Goal: Use online tool/utility: Utilize a website feature to perform a specific function

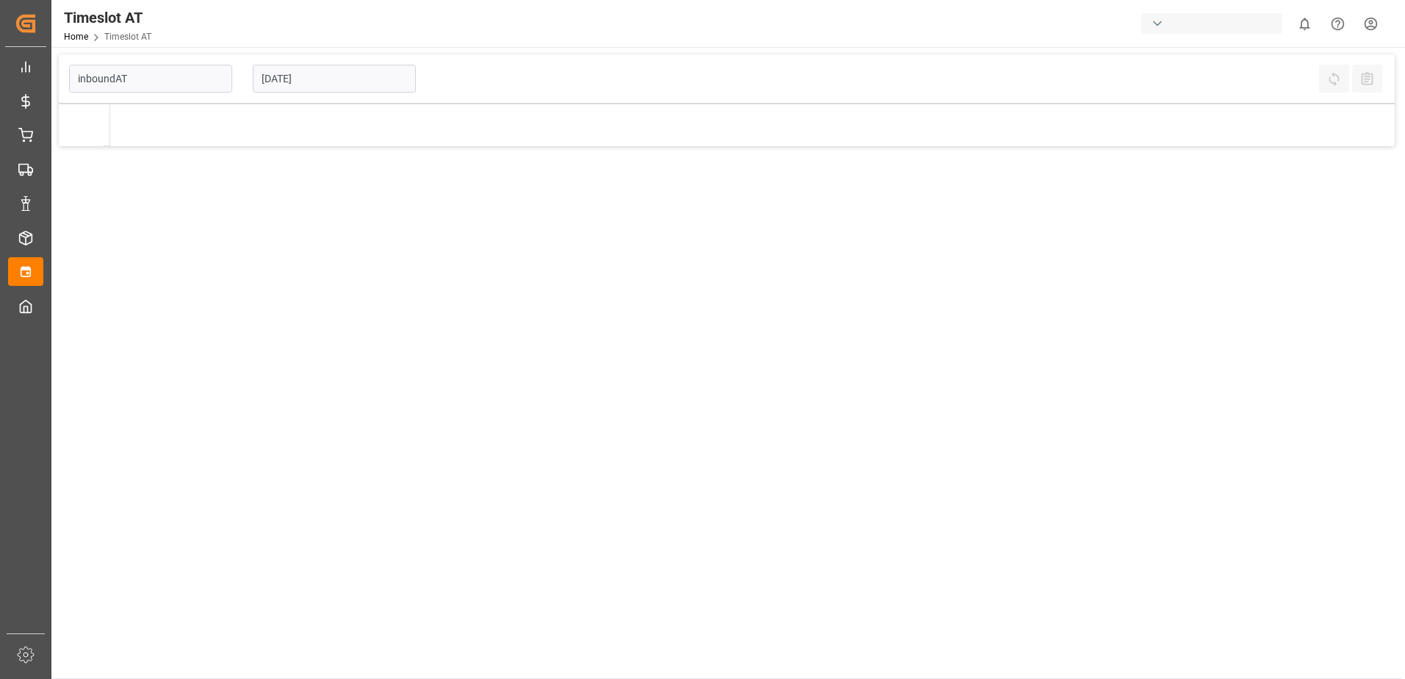
type input "Inbound AT"
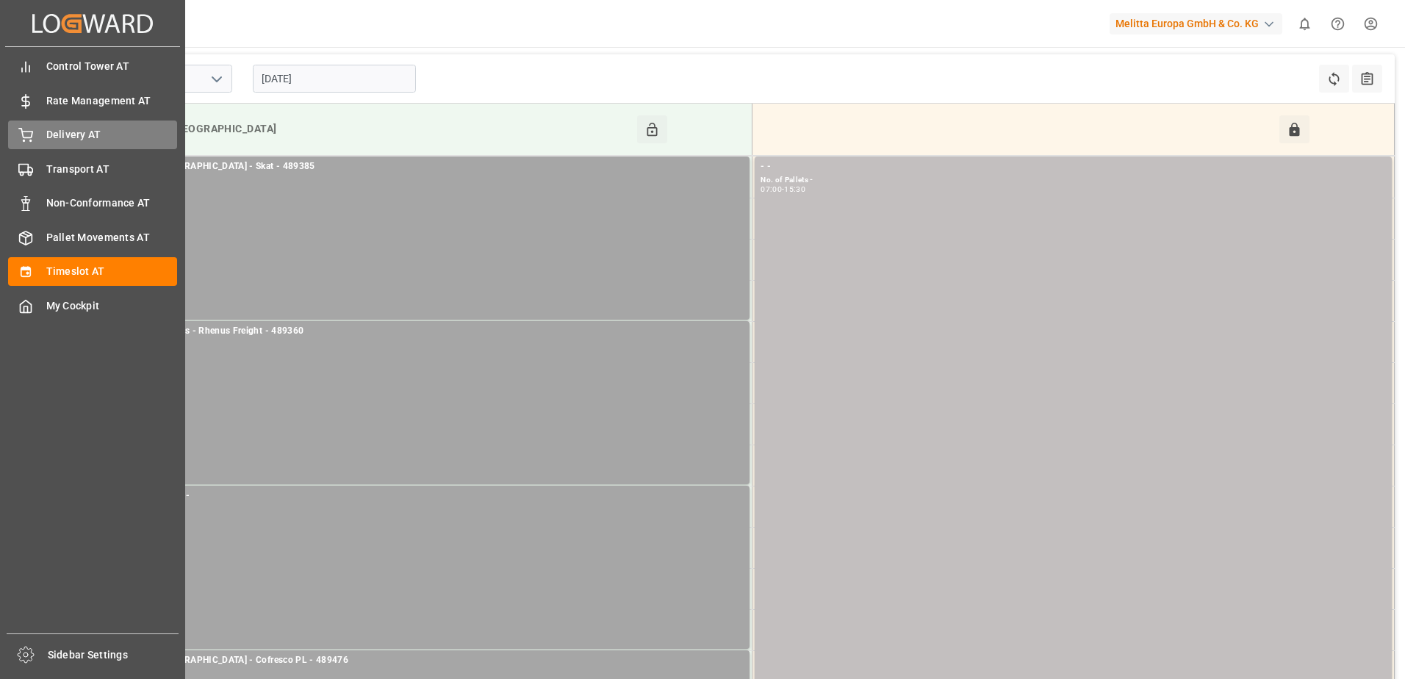
click at [45, 132] on div "Delivery AT Delivery AT" at bounding box center [92, 135] width 169 height 29
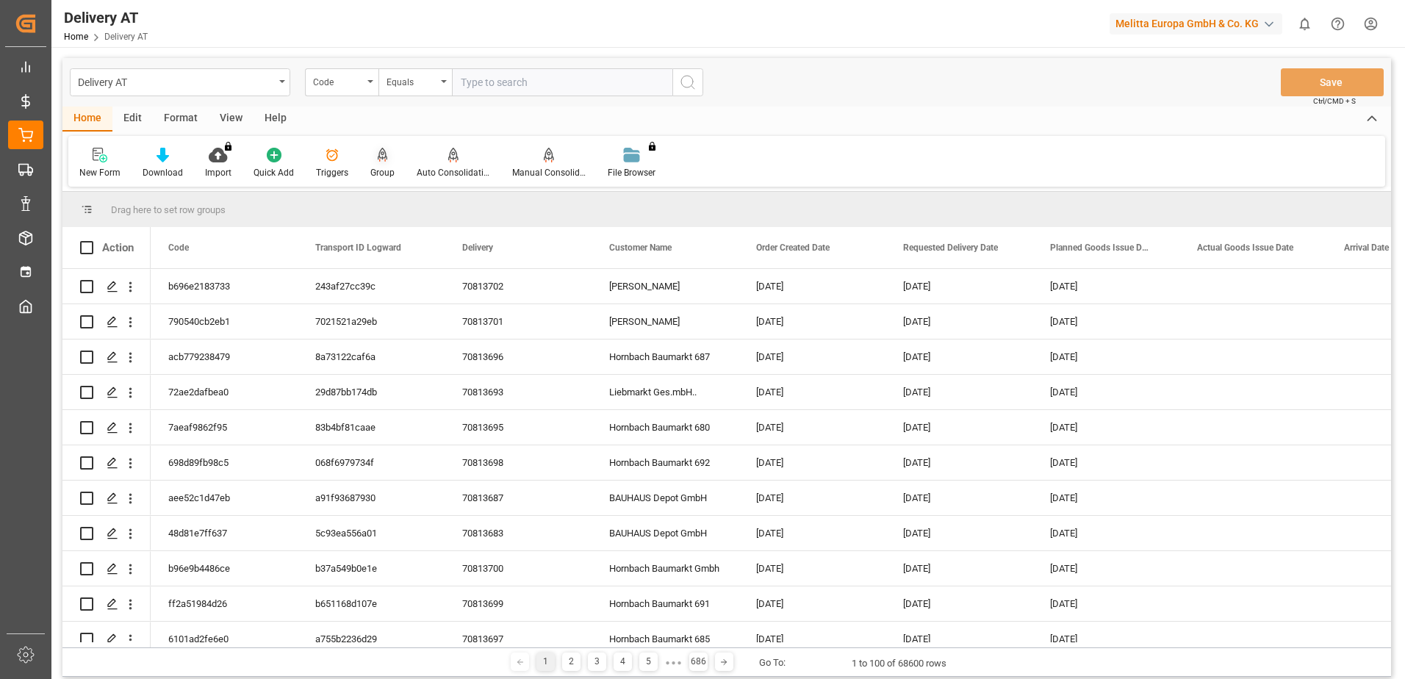
click at [379, 161] on icon at bounding box center [382, 161] width 7 height 3
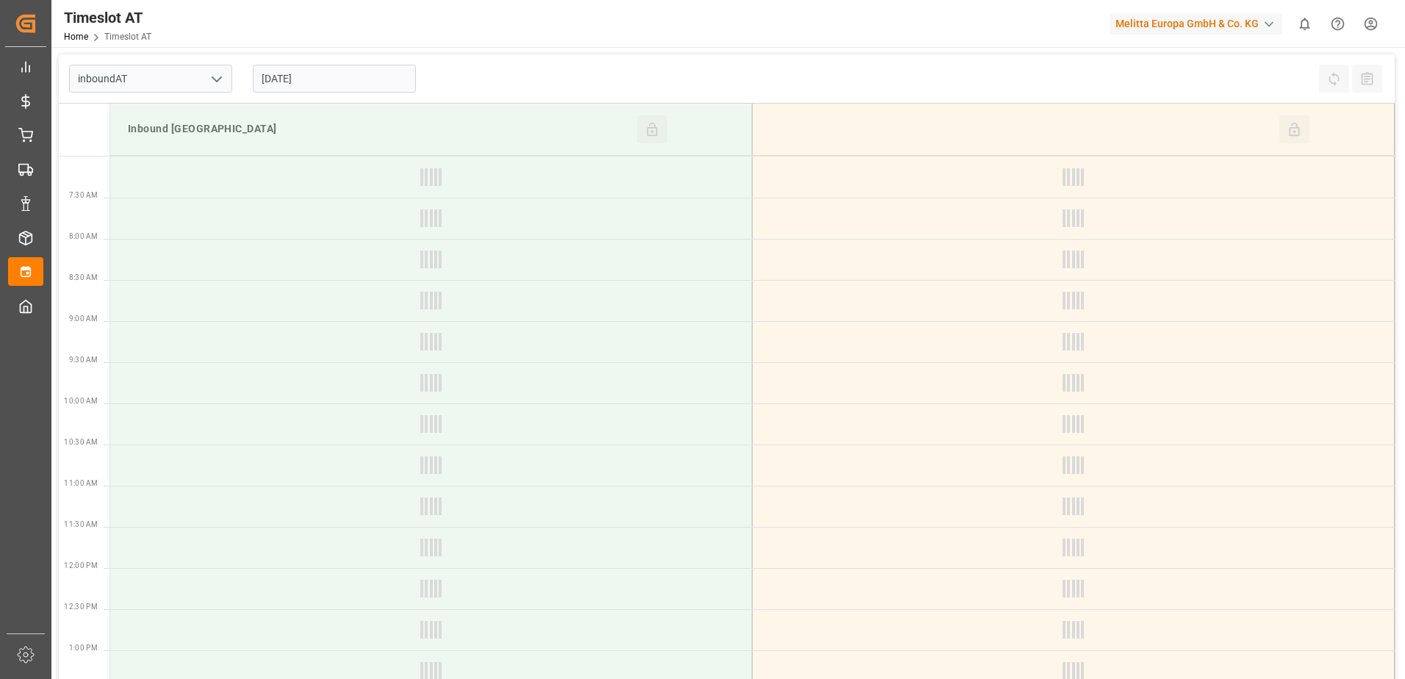
type input "Inbound AT"
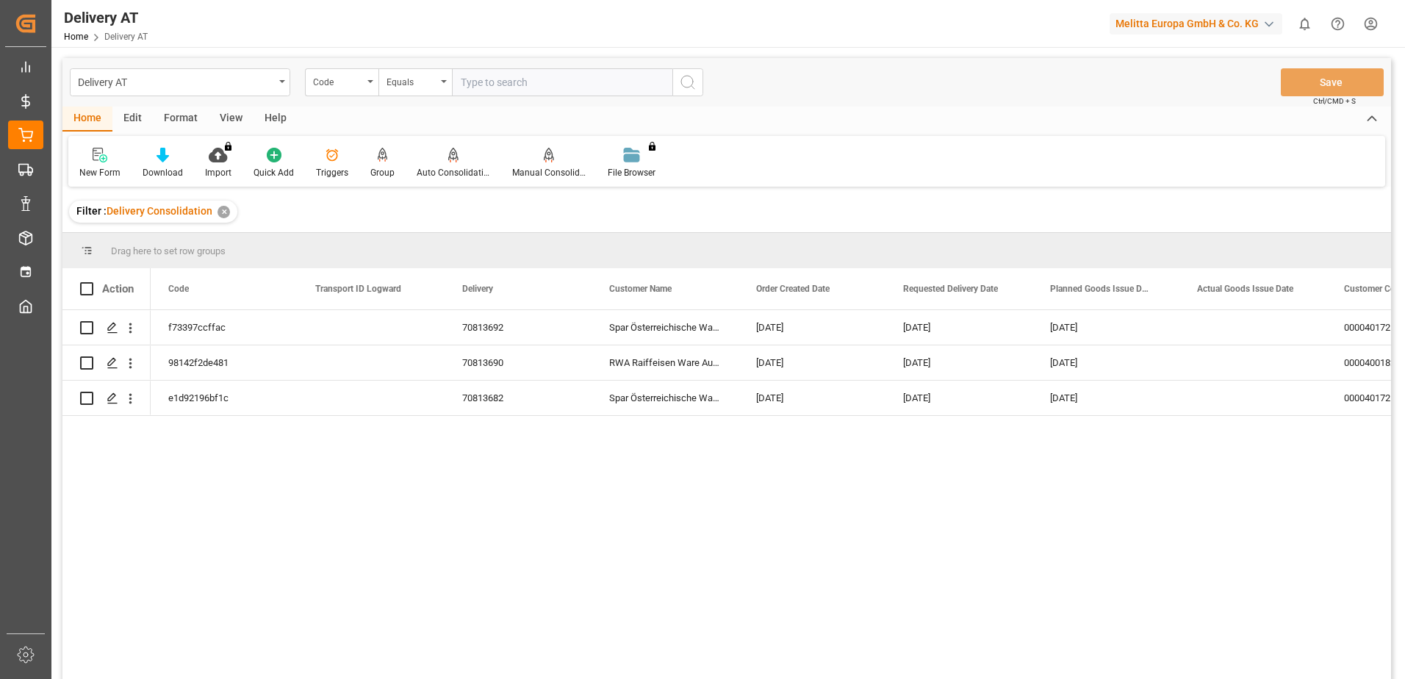
click at [232, 115] on div "View" at bounding box center [231, 119] width 45 height 25
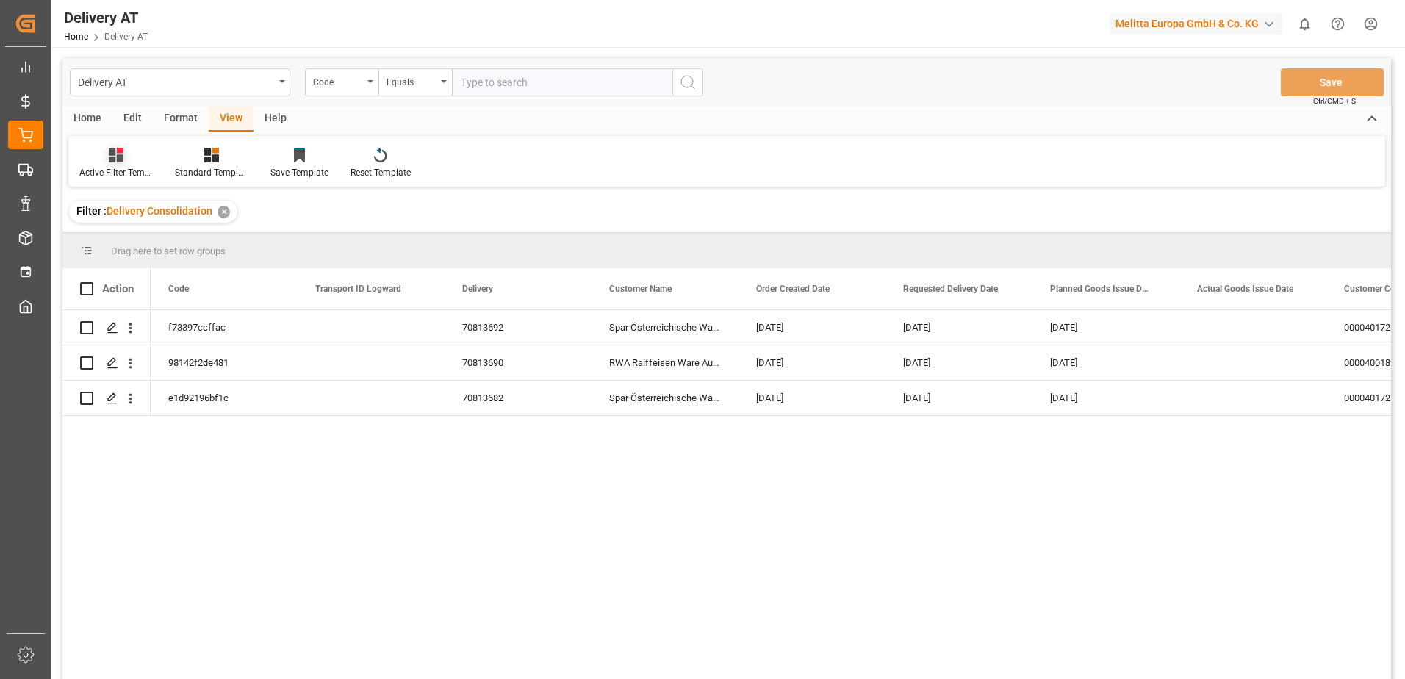
click at [95, 179] on div "Active Filter Template" at bounding box center [116, 172] width 74 height 13
click at [151, 248] on div "Übersicht" at bounding box center [164, 238] width 161 height 30
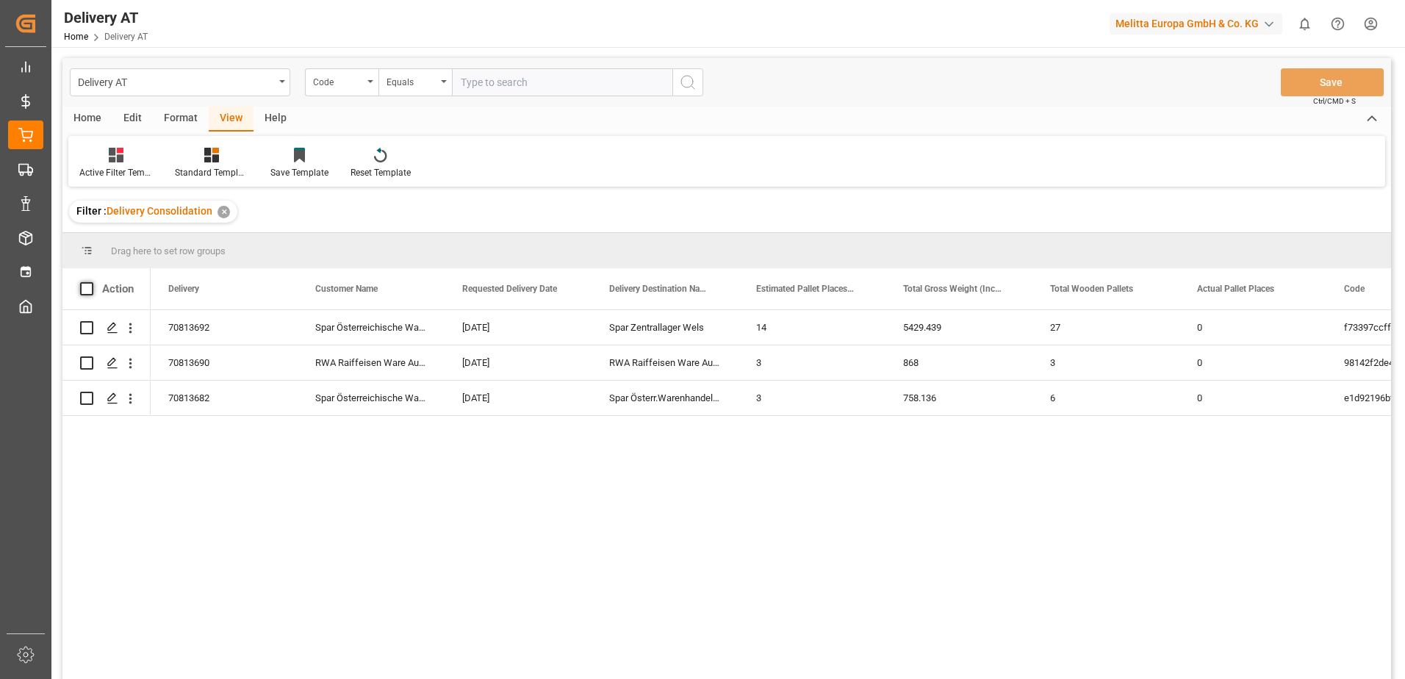
click at [84, 288] on span at bounding box center [86, 288] width 13 height 13
click at [91, 282] on input "checkbox" at bounding box center [91, 282] width 0 height 0
checkbox input "true"
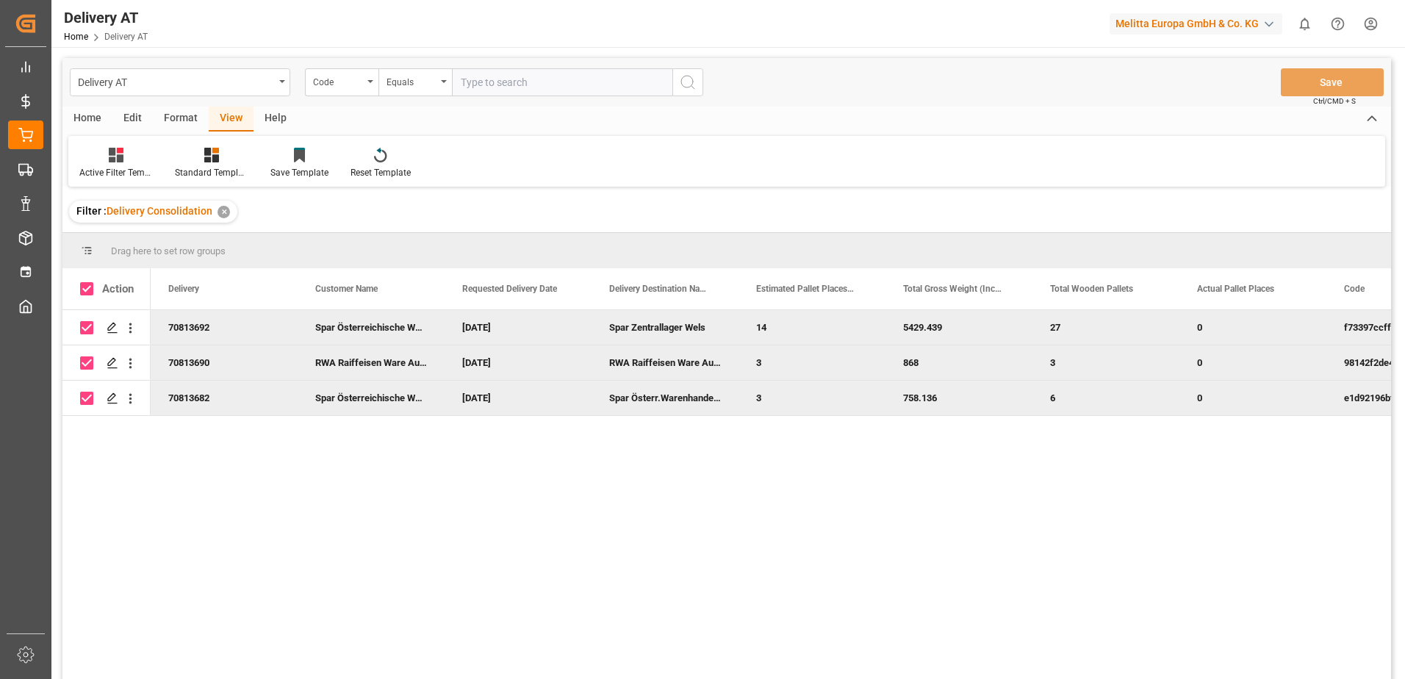
click at [85, 113] on div "Home" at bounding box center [87, 119] width 50 height 25
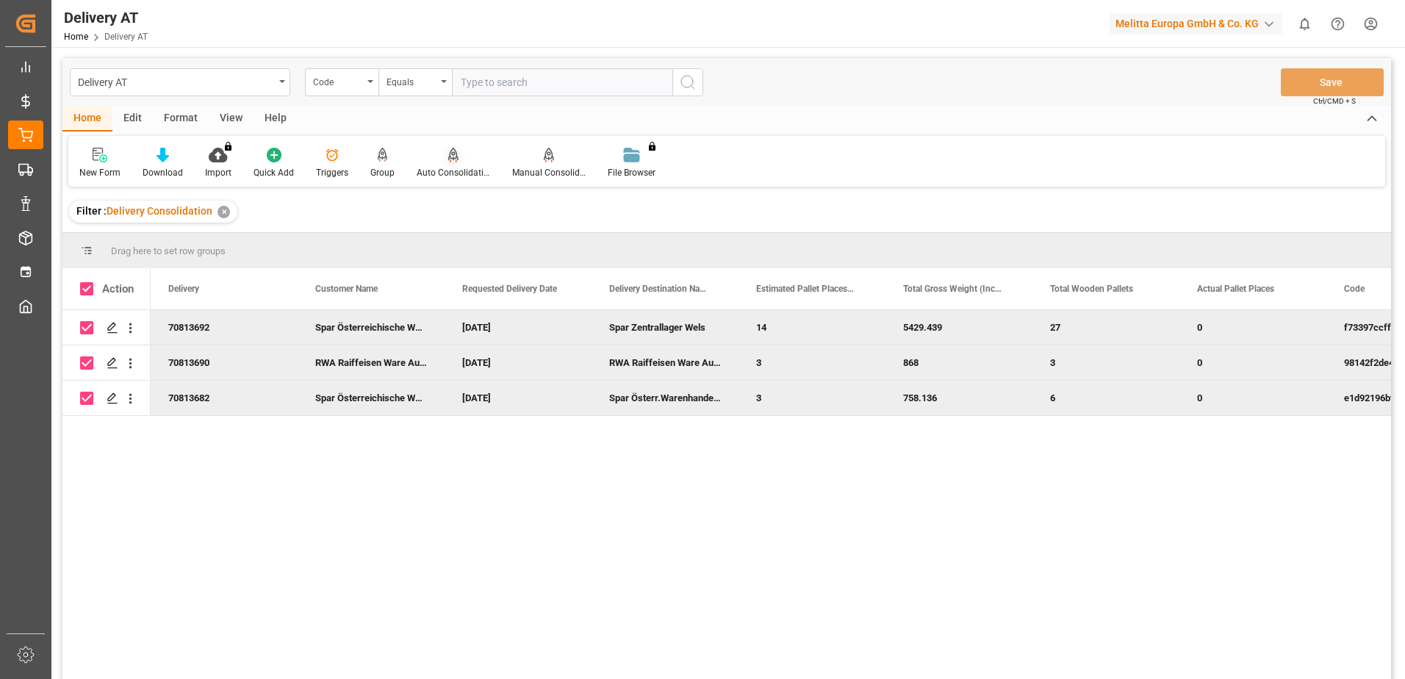
click at [453, 164] on div "Auto Consolidation" at bounding box center [454, 163] width 96 height 32
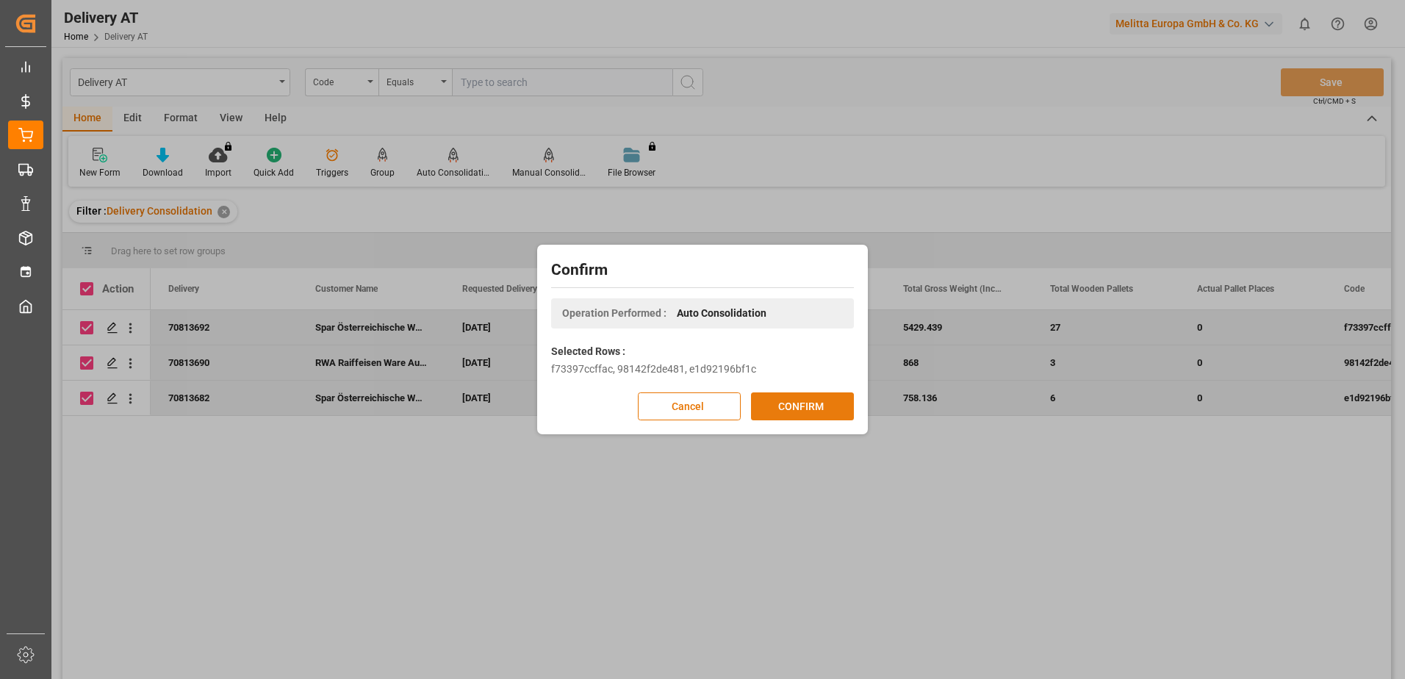
click at [811, 406] on button "CONFIRM" at bounding box center [802, 407] width 103 height 28
